Goal: Navigation & Orientation: Find specific page/section

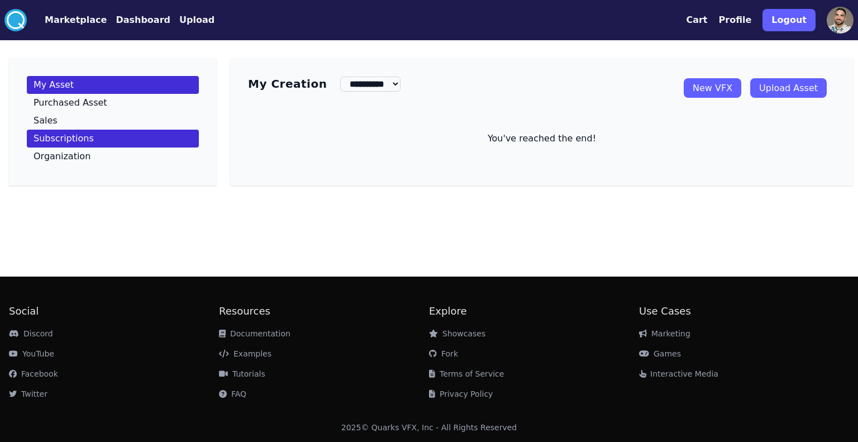
click at [92, 144] on link "Subscriptions" at bounding box center [113, 139] width 172 height 18
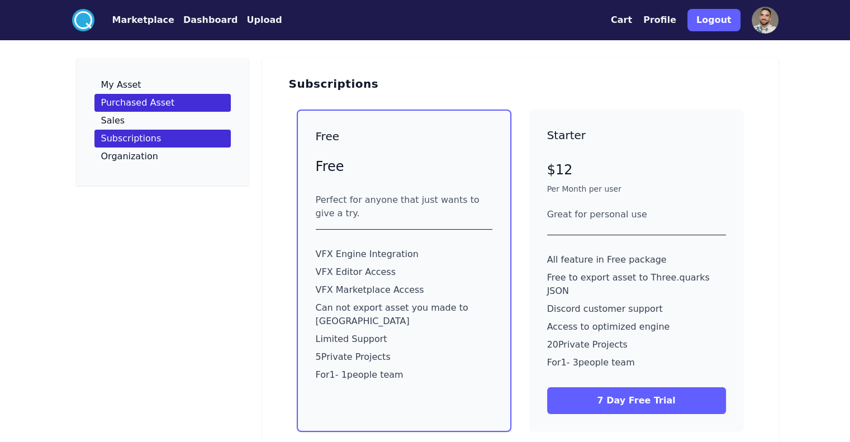
click at [148, 103] on link "Purchased Asset" at bounding box center [162, 103] width 136 height 18
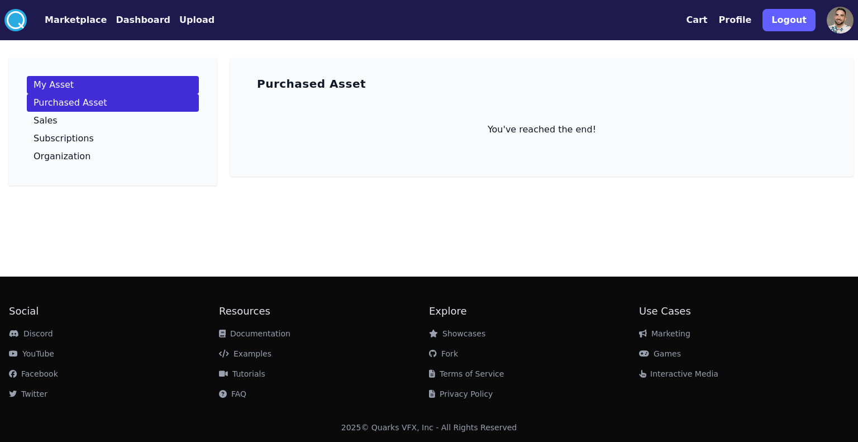
click at [107, 85] on link "My Asset" at bounding box center [113, 85] width 172 height 18
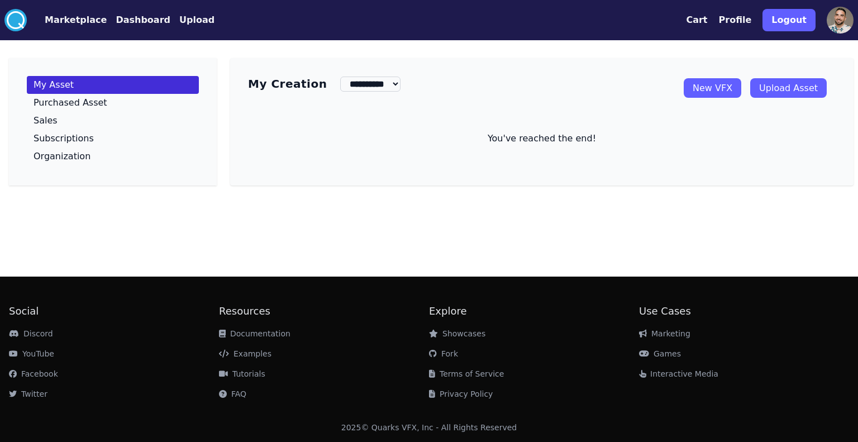
click at [76, 26] on button "Marketplace" at bounding box center [76, 19] width 62 height 13
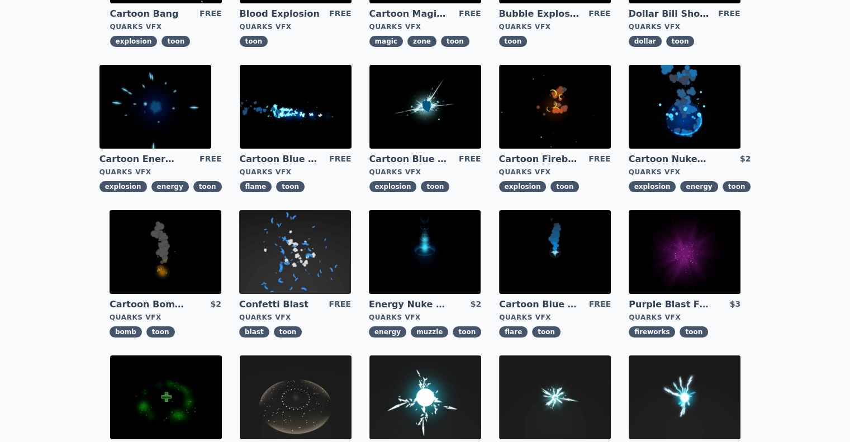
scroll to position [391, 0]
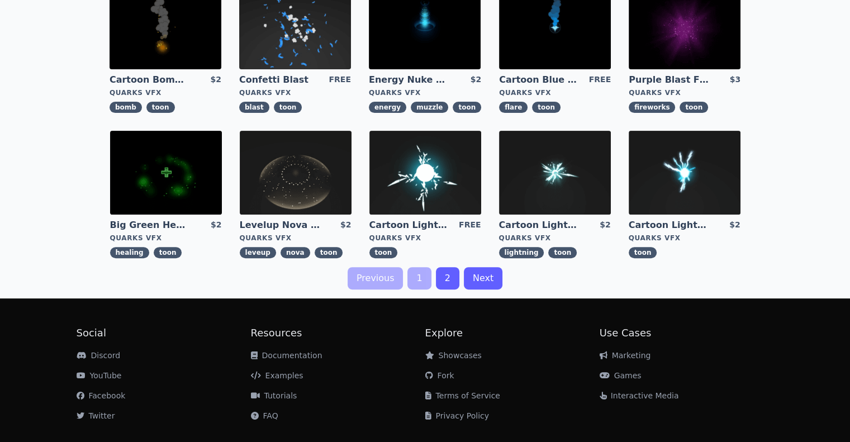
click at [453, 275] on link "2" at bounding box center [447, 278] width 23 height 22
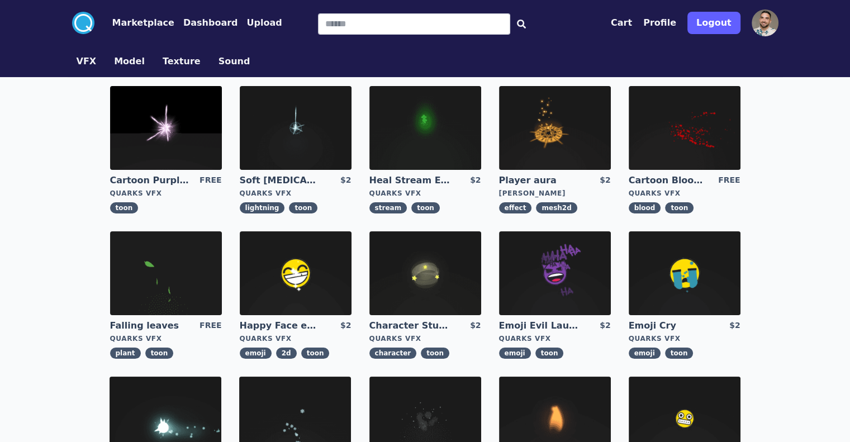
click at [112, 22] on button "Marketplace" at bounding box center [143, 22] width 62 height 13
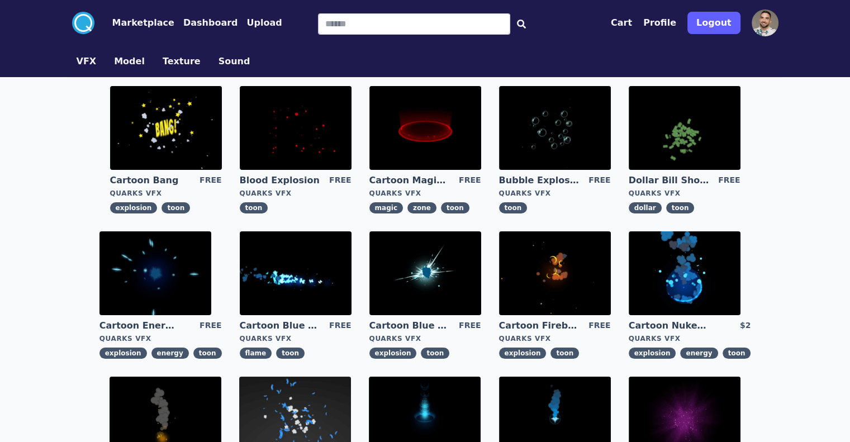
click at [246, 27] on button "Upload" at bounding box center [263, 22] width 35 height 13
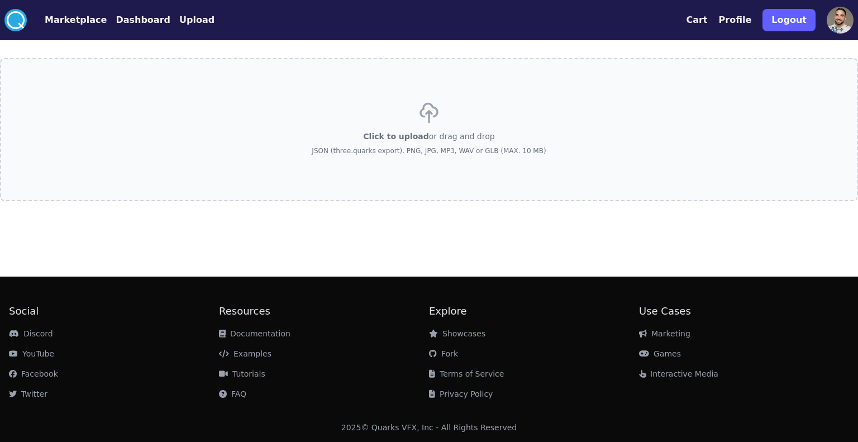
click at [137, 30] on nav ".cls-1{fill:#fff;}.cls-2{fill:#29abe2;} Marketplace Dashboard Upload" at bounding box center [109, 20] width 210 height 22
click at [134, 22] on button "Dashboard" at bounding box center [143, 19] width 55 height 13
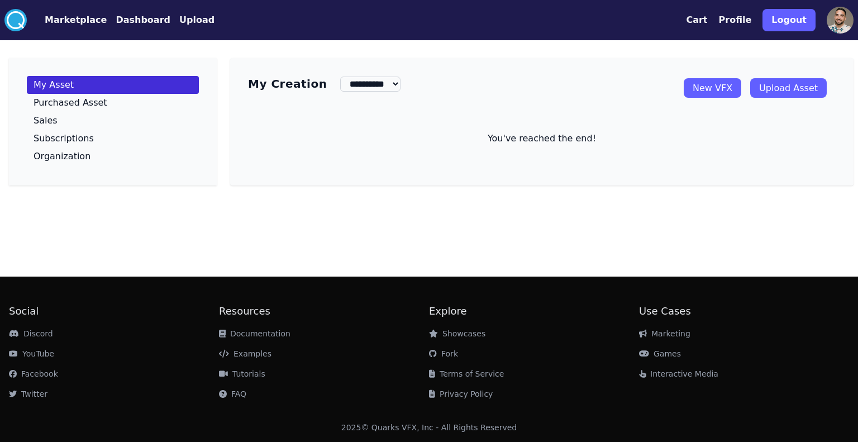
click at [720, 96] on link "New VFX" at bounding box center [713, 88] width 58 height 20
